Goal: Information Seeking & Learning: Learn about a topic

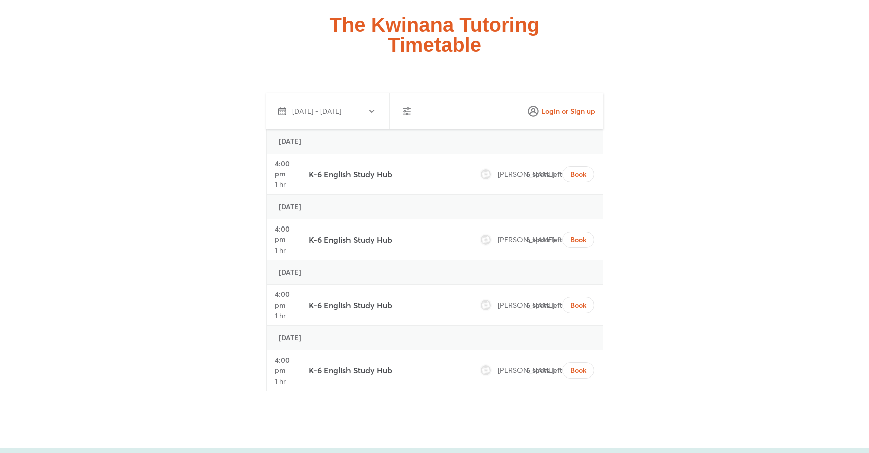
scroll to position [3753, 0]
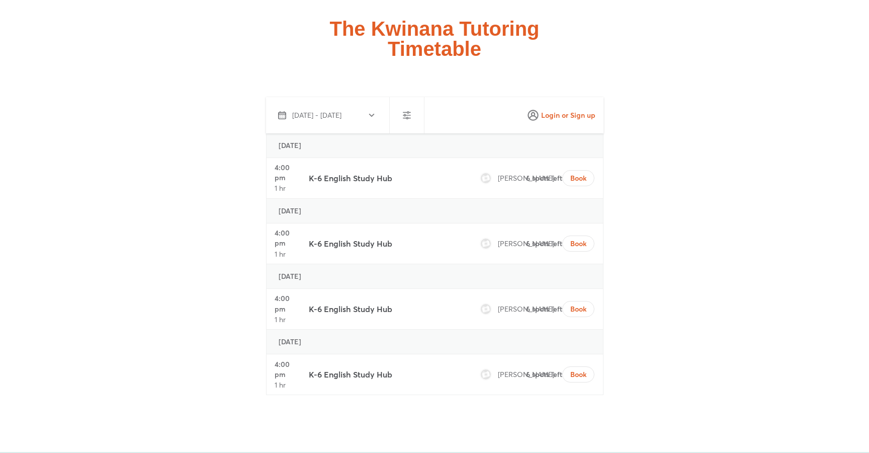
click at [405, 97] on div at bounding box center [407, 115] width 35 height 36
click at [401, 109] on icon "button" at bounding box center [407, 115] width 12 height 12
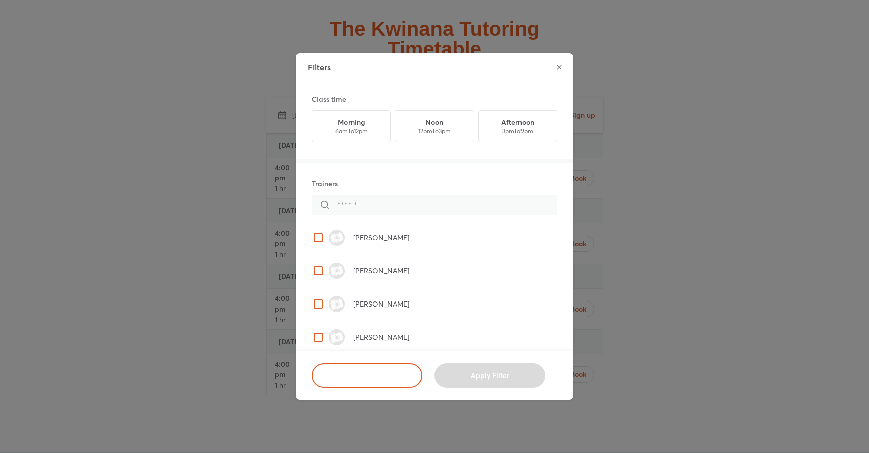
scroll to position [5, 0]
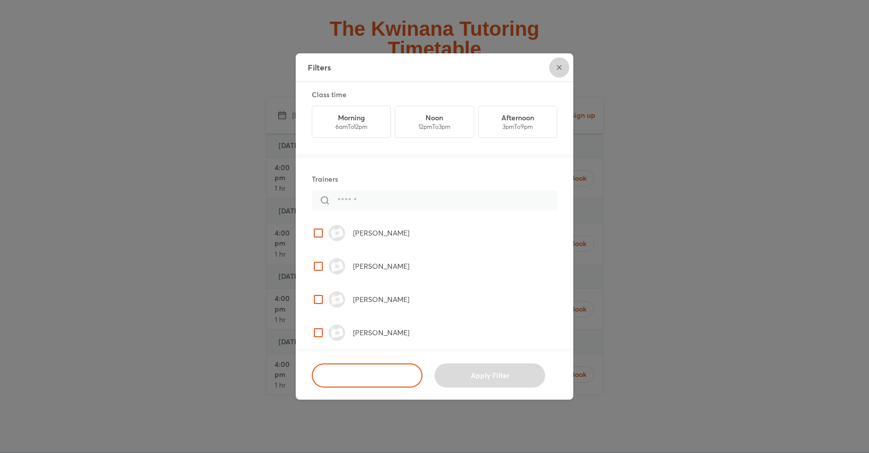
click at [564, 65] on button "close" at bounding box center [559, 67] width 20 height 20
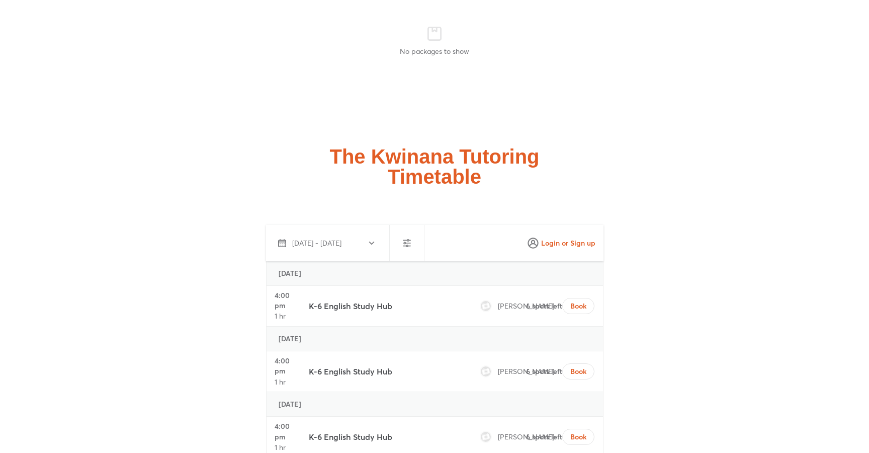
scroll to position [3626, 0]
click at [362, 230] on button "Oct 2 - Oct 31, 2025" at bounding box center [326, 242] width 112 height 24
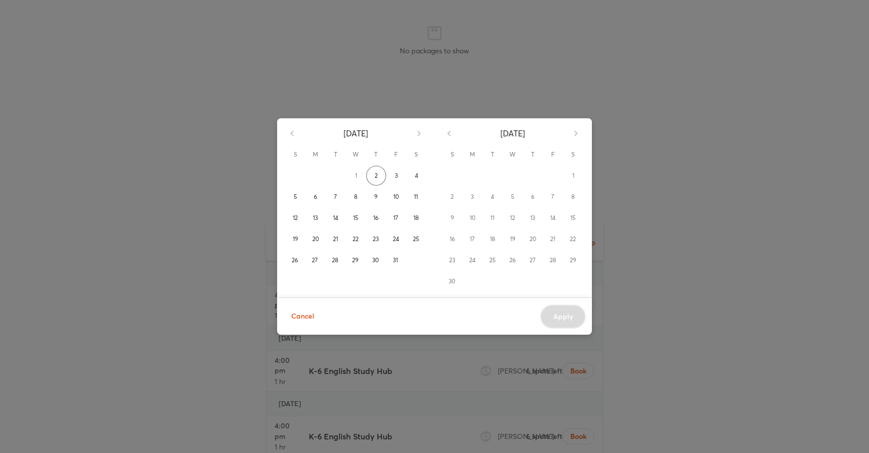
click at [662, 108] on div "October 2025 S M T W T F S 1 2 3 4 5 6 7 8 9 10 11 12 13 14 15 16 17 18 19 20 2…" at bounding box center [434, 226] width 869 height 453
click at [256, 119] on div "October 2025 S M T W T F S 1 2 3 4 5 6 7 8 9 10 11 12 13 14 15 16 17 18 19 20 2…" at bounding box center [434, 226] width 869 height 453
click at [298, 311] on span "Cancel" at bounding box center [302, 316] width 23 height 13
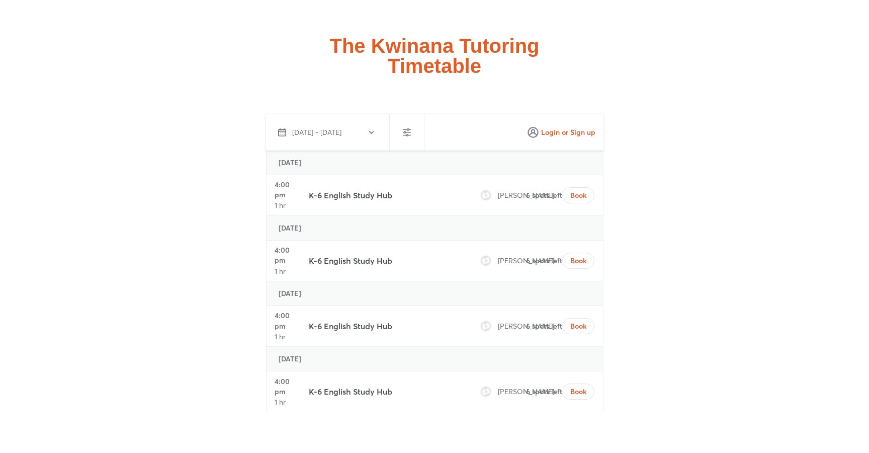
scroll to position [3733, 0]
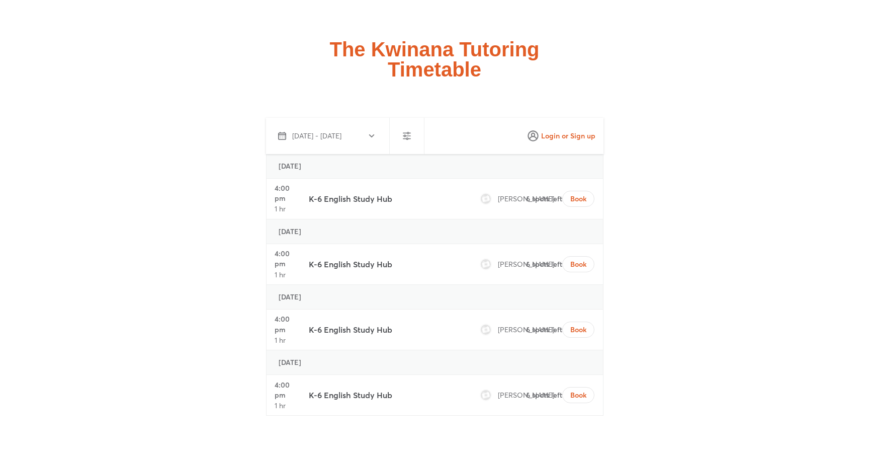
click at [401, 130] on icon "button" at bounding box center [407, 136] width 12 height 12
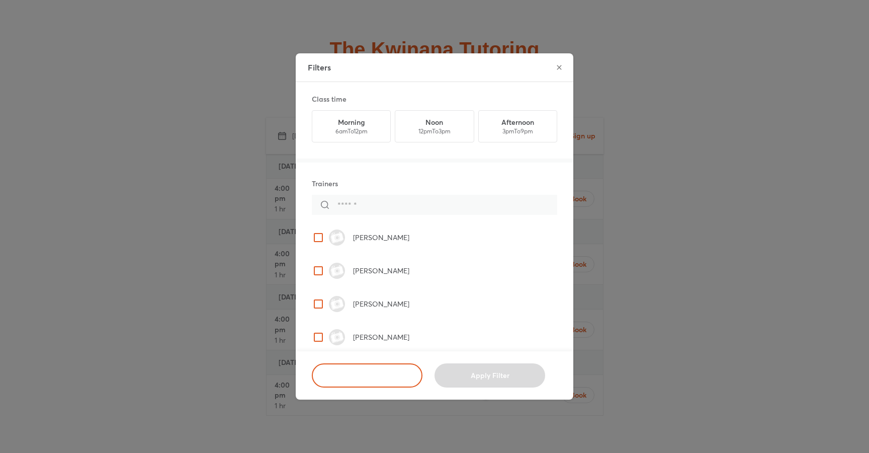
scroll to position [5, 0]
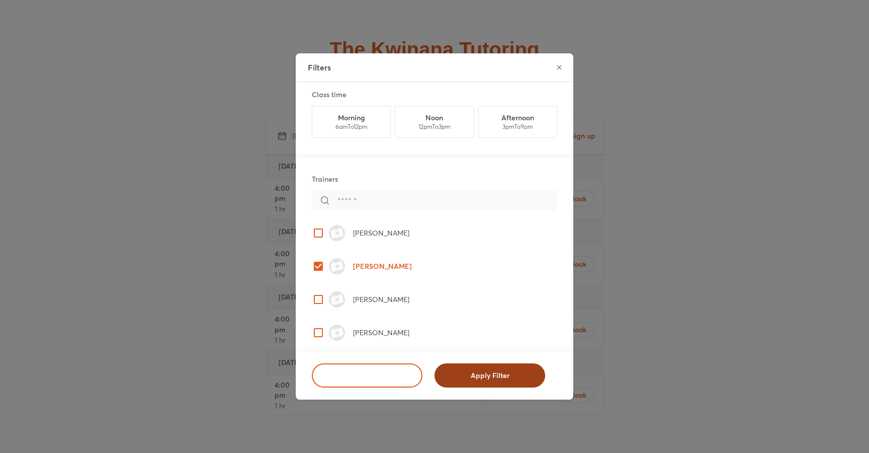
click at [508, 376] on span "Apply Filter" at bounding box center [490, 375] width 85 height 10
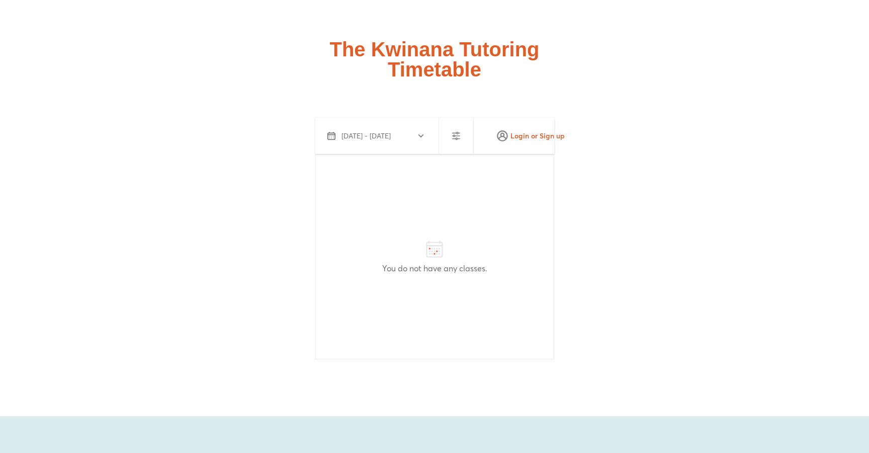
click at [454, 130] on icon "button" at bounding box center [456, 136] width 12 height 12
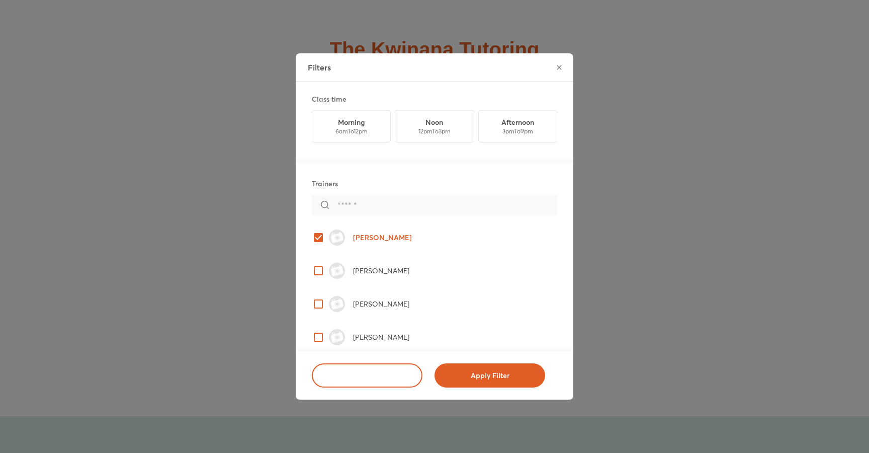
click at [560, 64] on icon "close" at bounding box center [559, 67] width 8 height 8
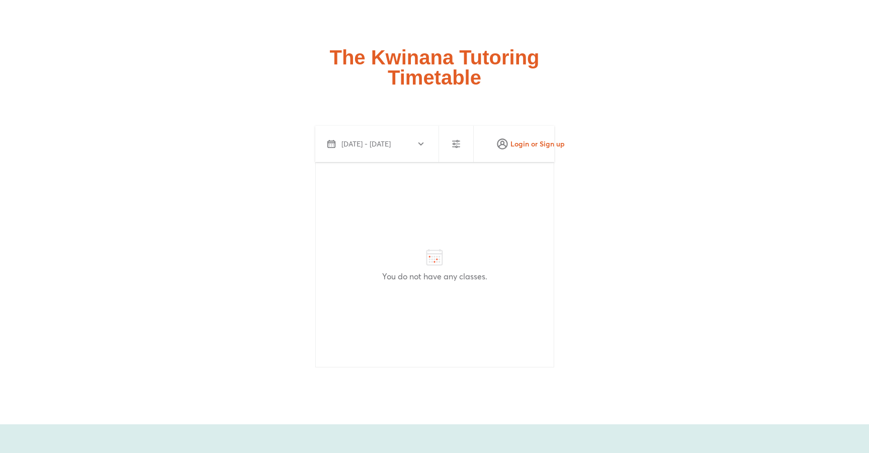
scroll to position [3715, 0]
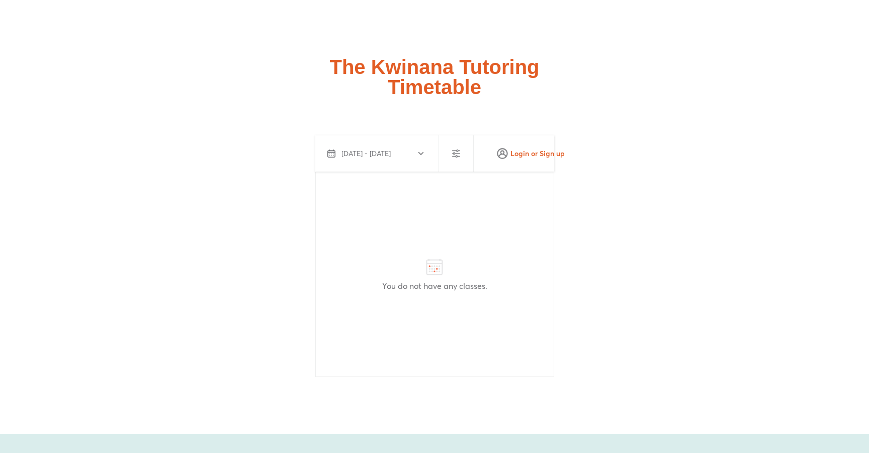
click at [461, 141] on button "button" at bounding box center [456, 153] width 24 height 24
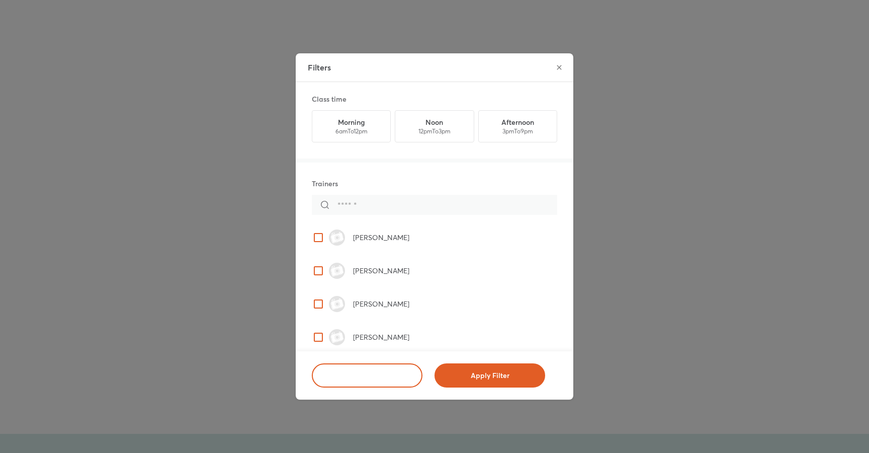
click at [318, 322] on div "Harry Wong Jasmine Tucker Lara Radic Similoluwa Oladehinde" at bounding box center [435, 287] width 258 height 133
click at [475, 373] on span "Apply Filter" at bounding box center [490, 375] width 85 height 10
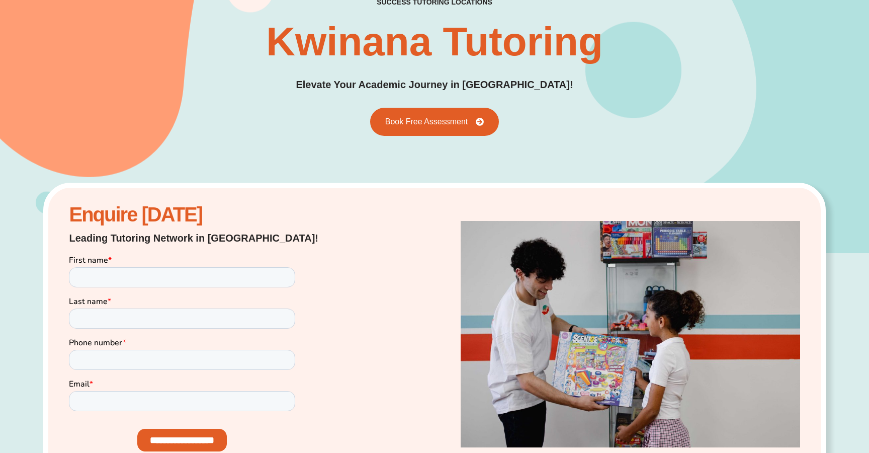
scroll to position [0, 0]
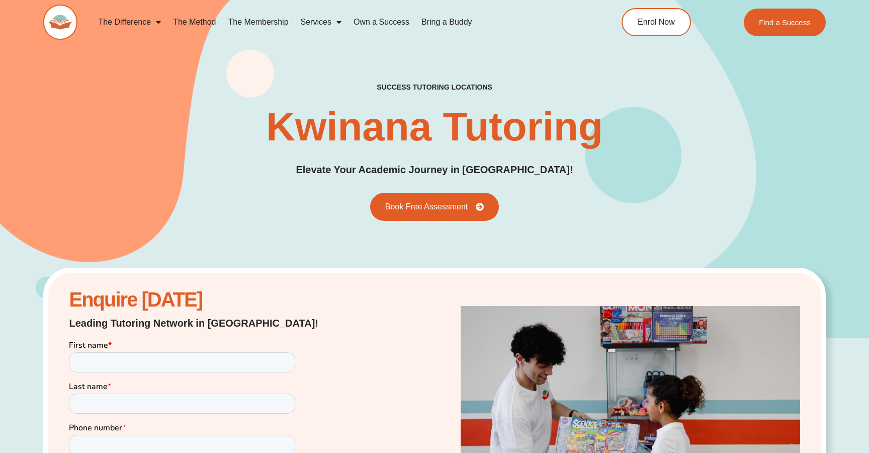
click at [270, 20] on link "The Membership" at bounding box center [258, 22] width 72 height 23
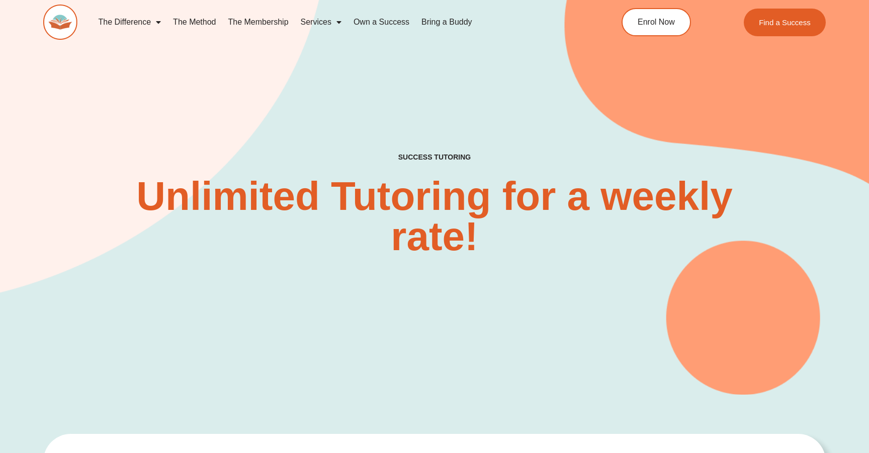
click at [203, 17] on link "The Method" at bounding box center [194, 22] width 55 height 23
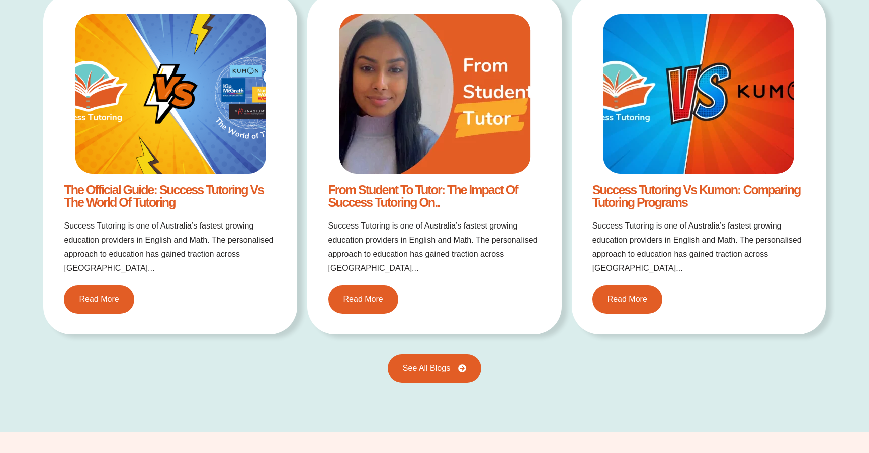
scroll to position [1731, 0]
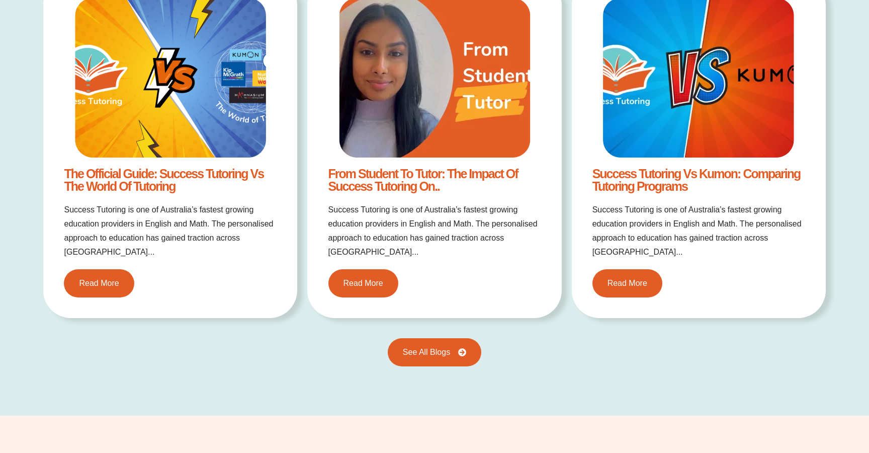
click at [250, 357] on div "See All Blogs" at bounding box center [434, 357] width 782 height 38
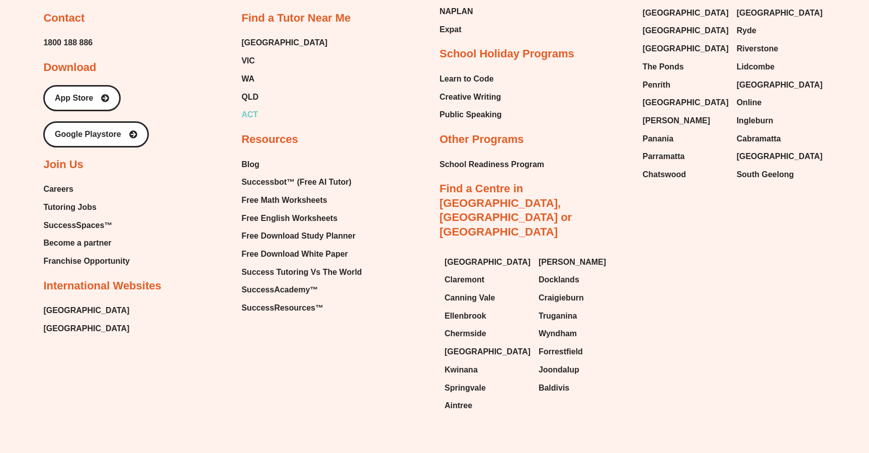
scroll to position [2525, 0]
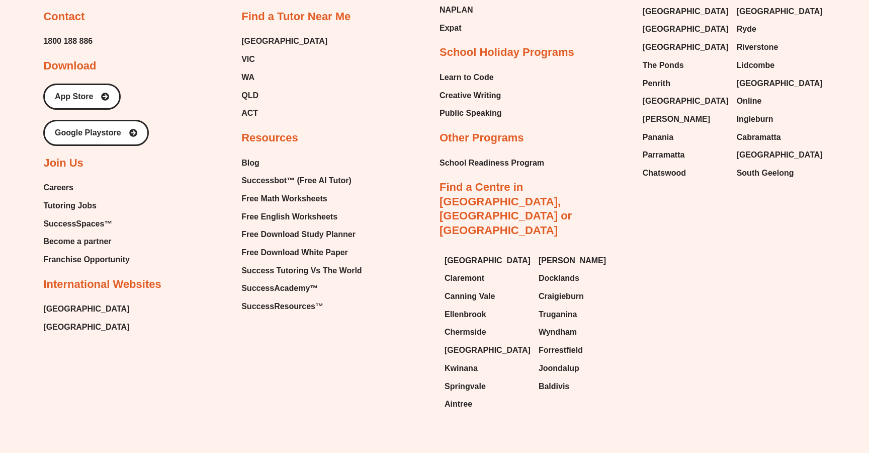
click at [617, 360] on div "Victoria Park Docklands Craigieburn Truganina Wyndham Forrestfield Joondalup Ba…" at bounding box center [581, 332] width 84 height 158
click at [471, 343] on span "[GEOGRAPHIC_DATA]" at bounding box center [488, 350] width 86 height 15
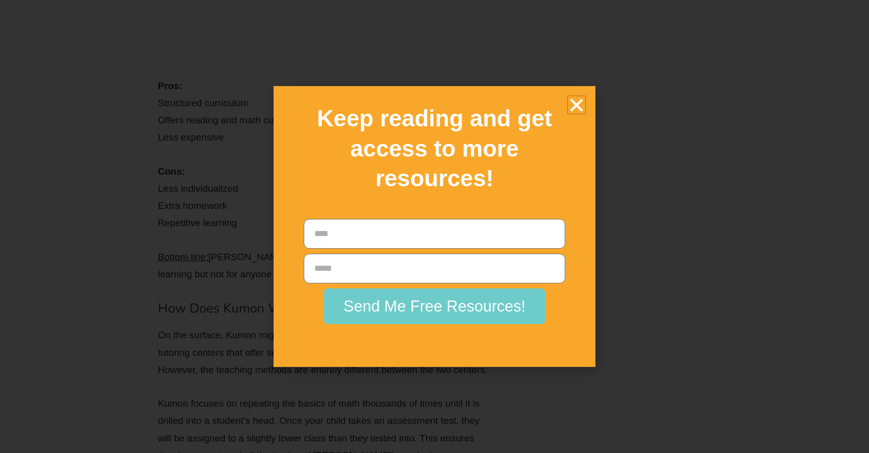
scroll to position [2955, 0]
click at [576, 106] on icon "Close" at bounding box center [577, 105] width 18 height 18
click at [586, 105] on div "Keep reading and get access to more resources!" at bounding box center [435, 148] width 312 height 115
click at [579, 105] on icon "Close" at bounding box center [577, 105] width 18 height 18
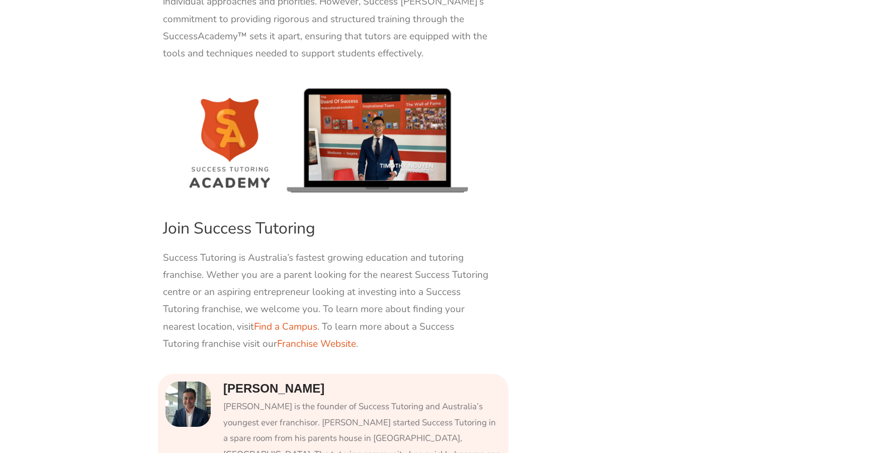
scroll to position [7226, 0]
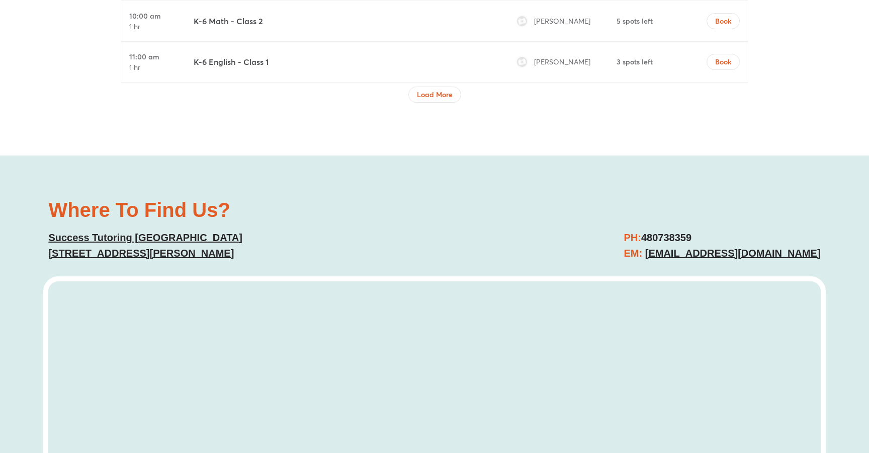
scroll to position [3657, 0]
click at [430, 86] on button "Load More" at bounding box center [434, 94] width 53 height 16
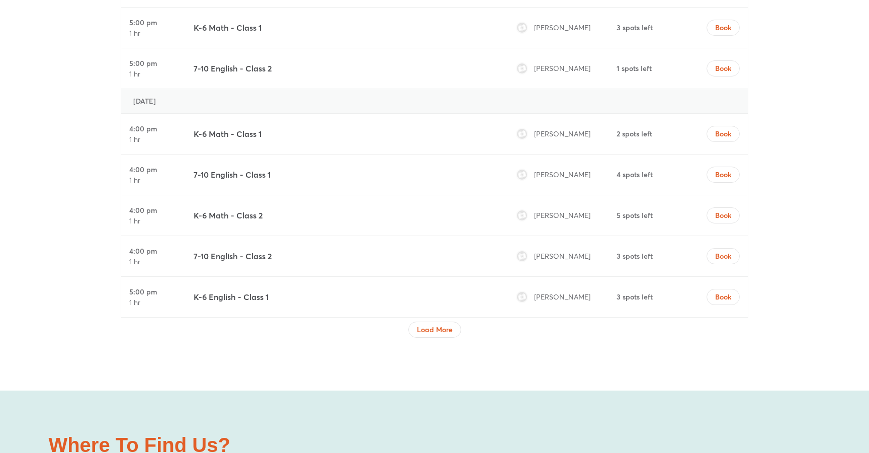
scroll to position [4295, 0]
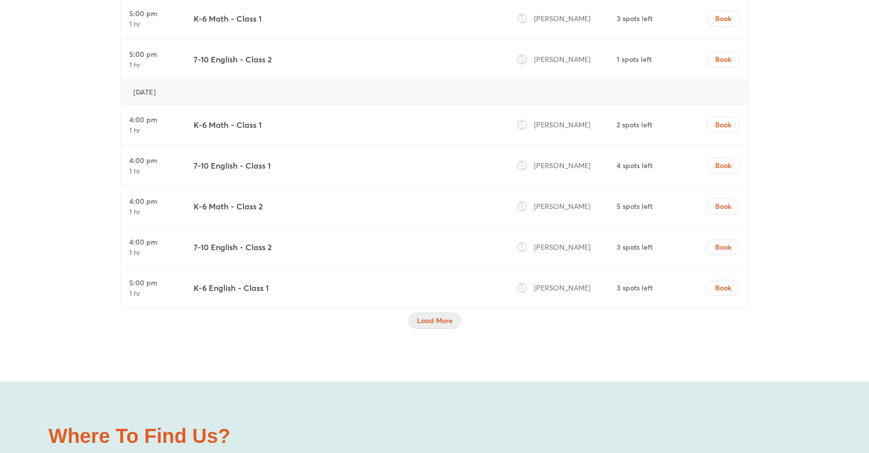
click at [437, 315] on span "Load More" at bounding box center [435, 320] width 36 height 10
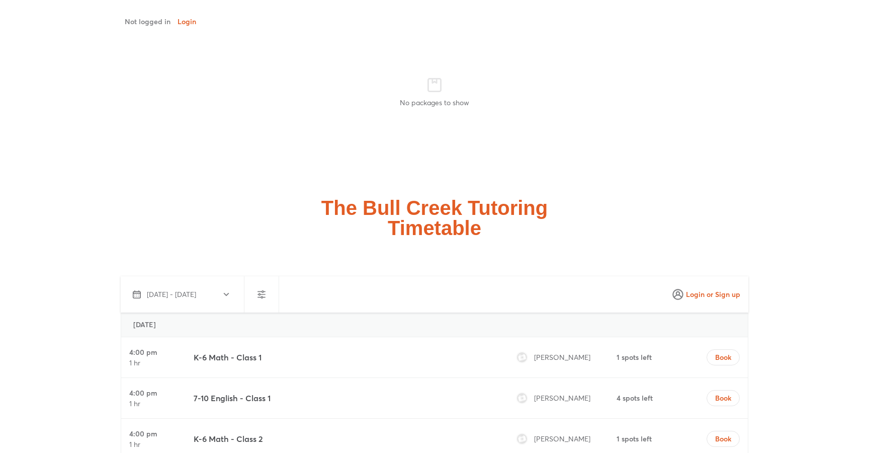
scroll to position [2542, 0]
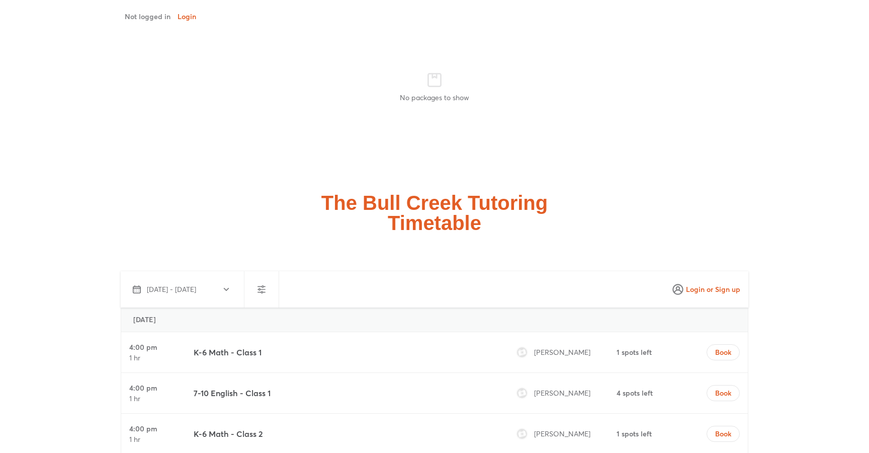
click at [269, 277] on button "button" at bounding box center [262, 289] width 24 height 24
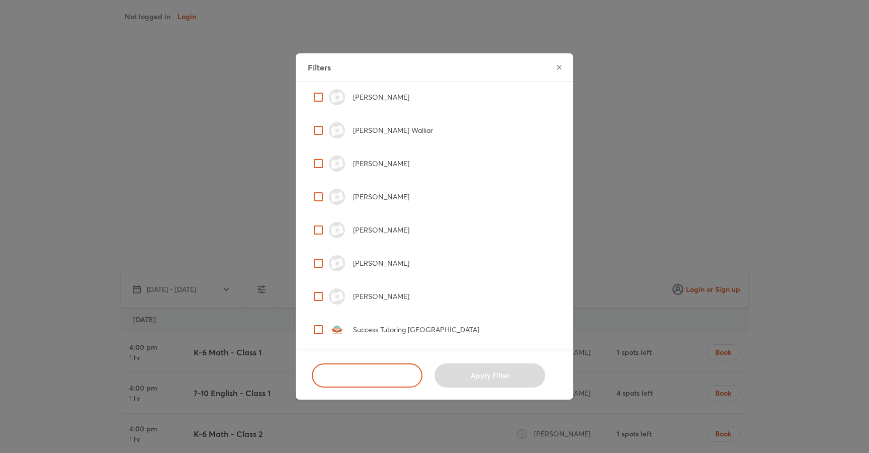
scroll to position [171, 0]
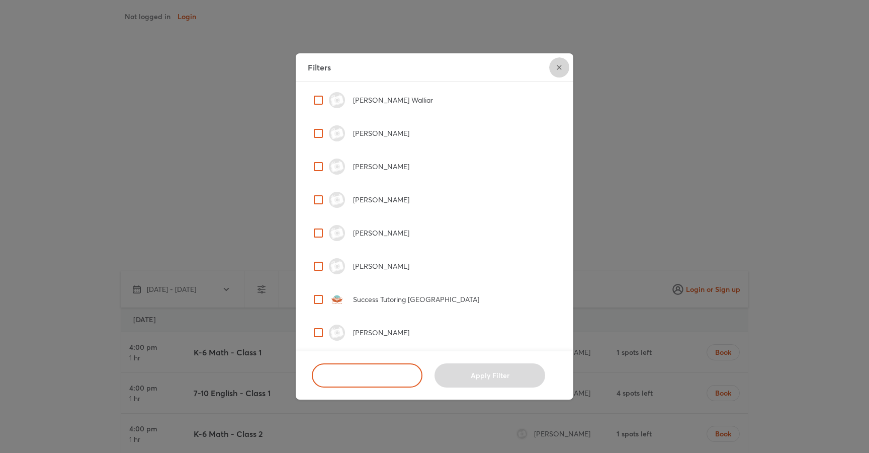
click at [563, 67] on button "close" at bounding box center [559, 67] width 20 height 20
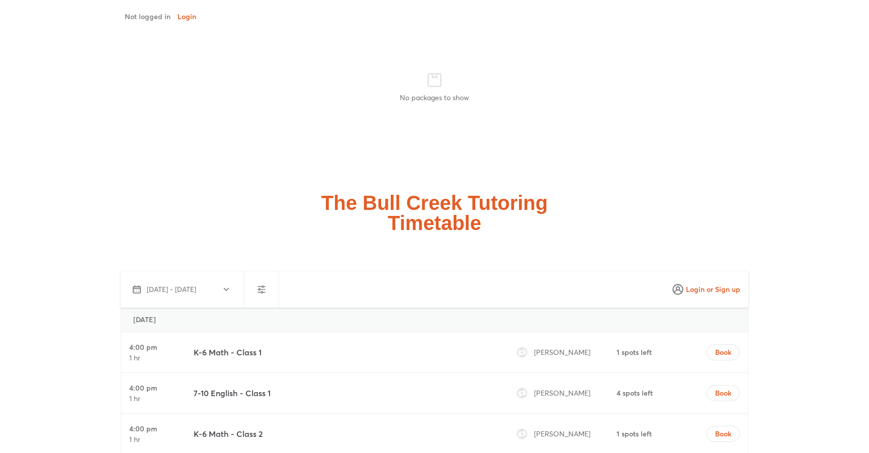
click at [320, 193] on div "The Bull Creek Tutoring Timetable" at bounding box center [434, 213] width 782 height 40
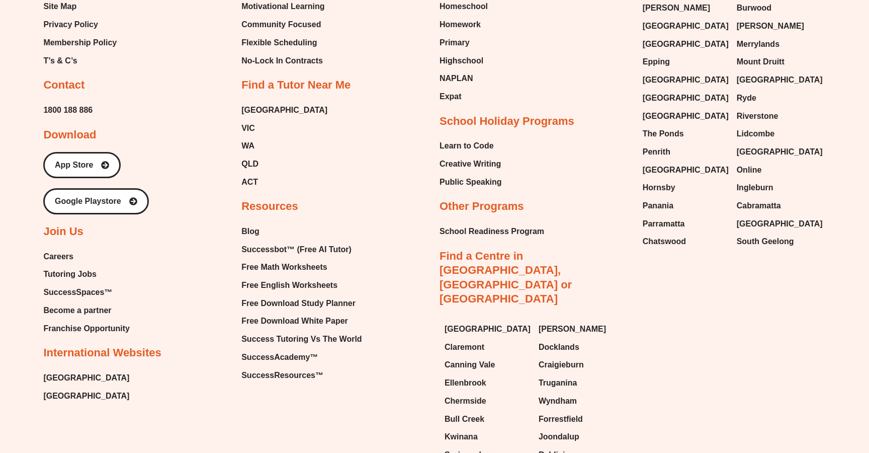
scroll to position [7716, 0]
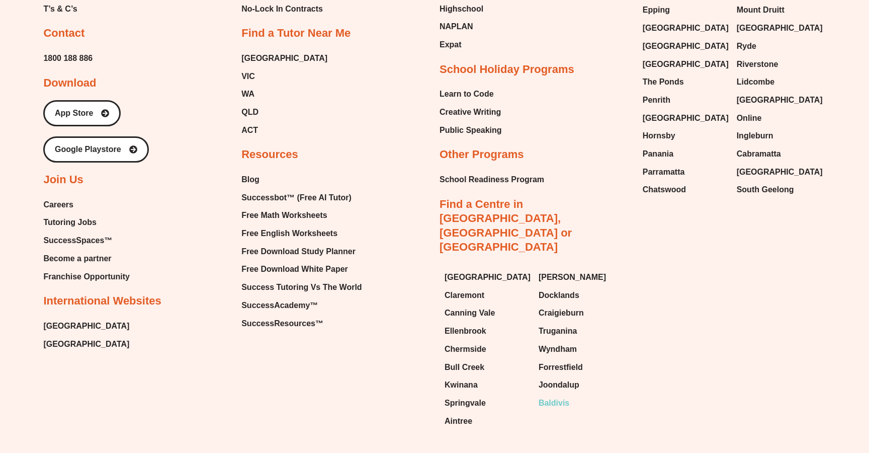
click at [564, 395] on span "Baldivis" at bounding box center [554, 402] width 31 height 15
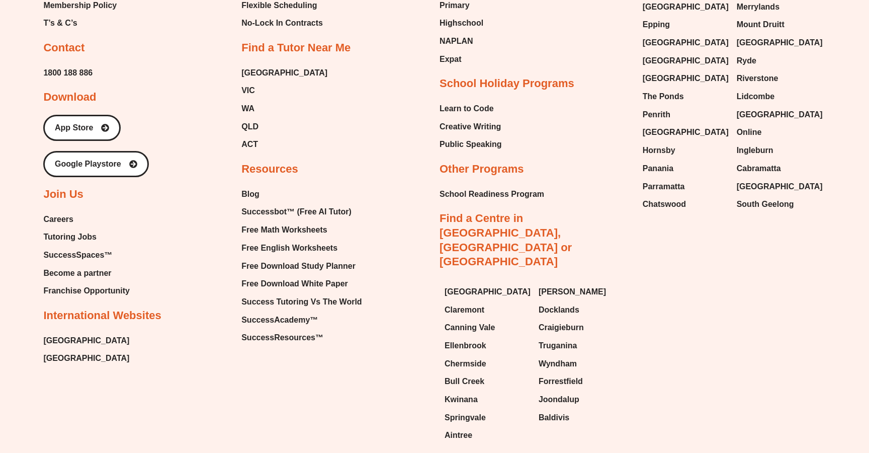
scroll to position [5049, 0]
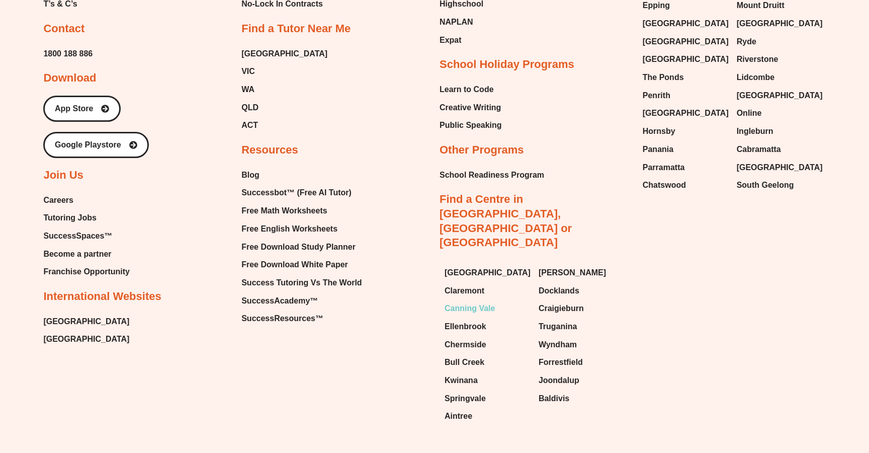
click at [484, 301] on span "Canning Vale" at bounding box center [470, 308] width 50 height 15
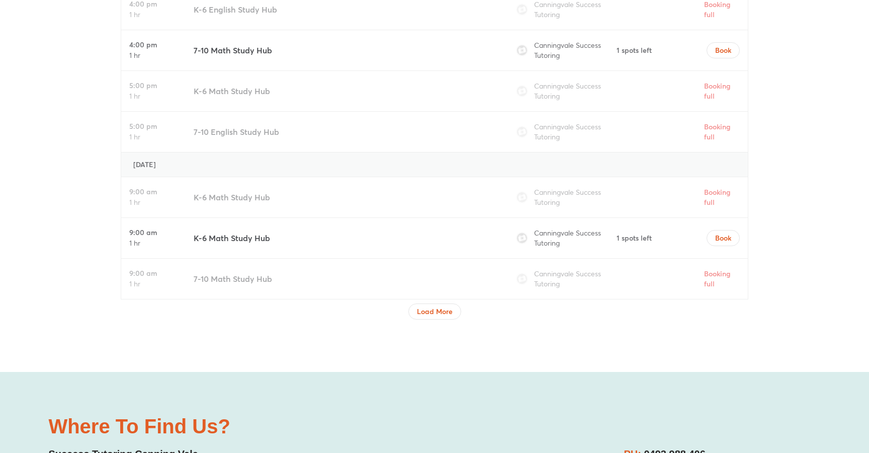
scroll to position [3401, 0]
click at [446, 304] on button "Load More" at bounding box center [434, 311] width 53 height 16
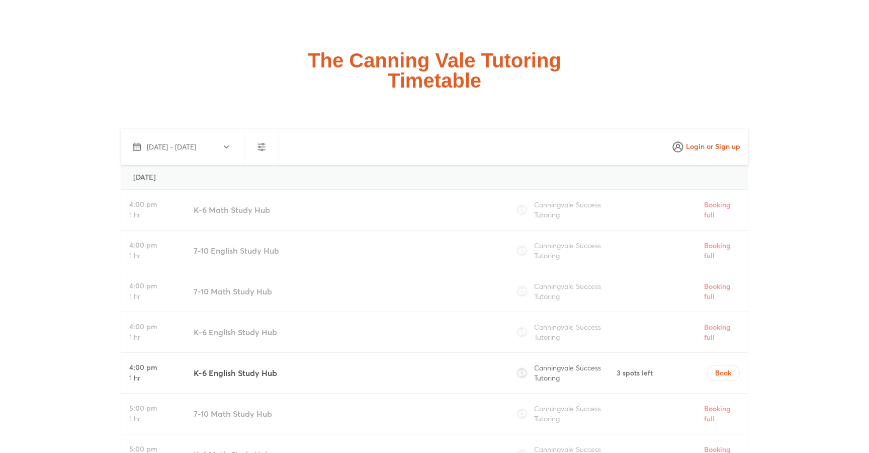
scroll to position [2645, 0]
